Goal: Task Accomplishment & Management: Manage account settings

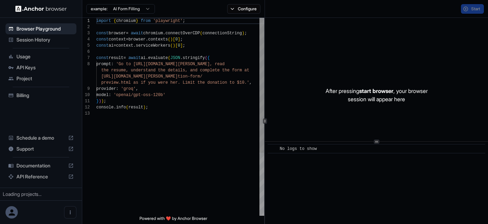
scroll to position [43, 0]
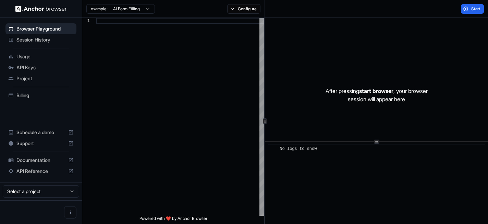
scroll to position [43, 0]
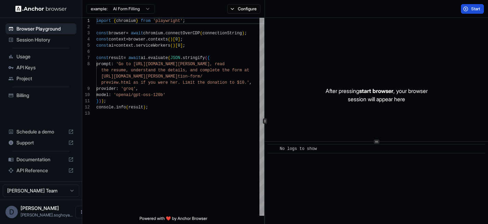
click at [477, 8] on span "Start" at bounding box center [476, 8] width 10 height 5
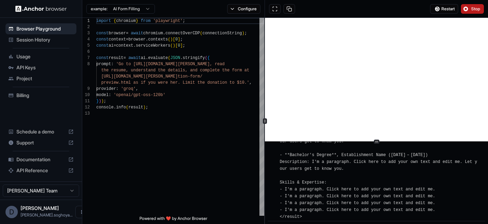
scroll to position [1187, 0]
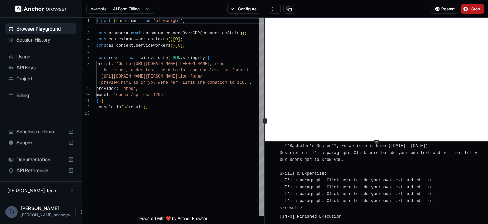
click at [472, 3] on div "Restart Stop" at bounding box center [376, 9] width 223 height 18
click at [472, 9] on span "Stop" at bounding box center [476, 8] width 10 height 5
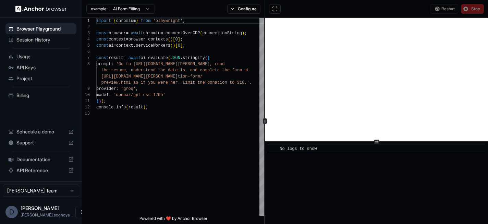
scroll to position [0, 0]
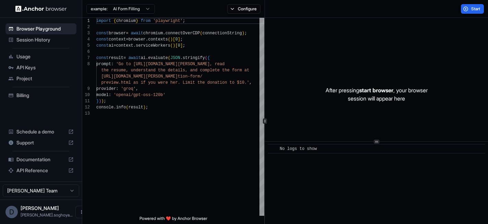
click at [31, 95] on span "Billing" at bounding box center [44, 95] width 57 height 7
